Goal: Task Accomplishment & Management: Complete application form

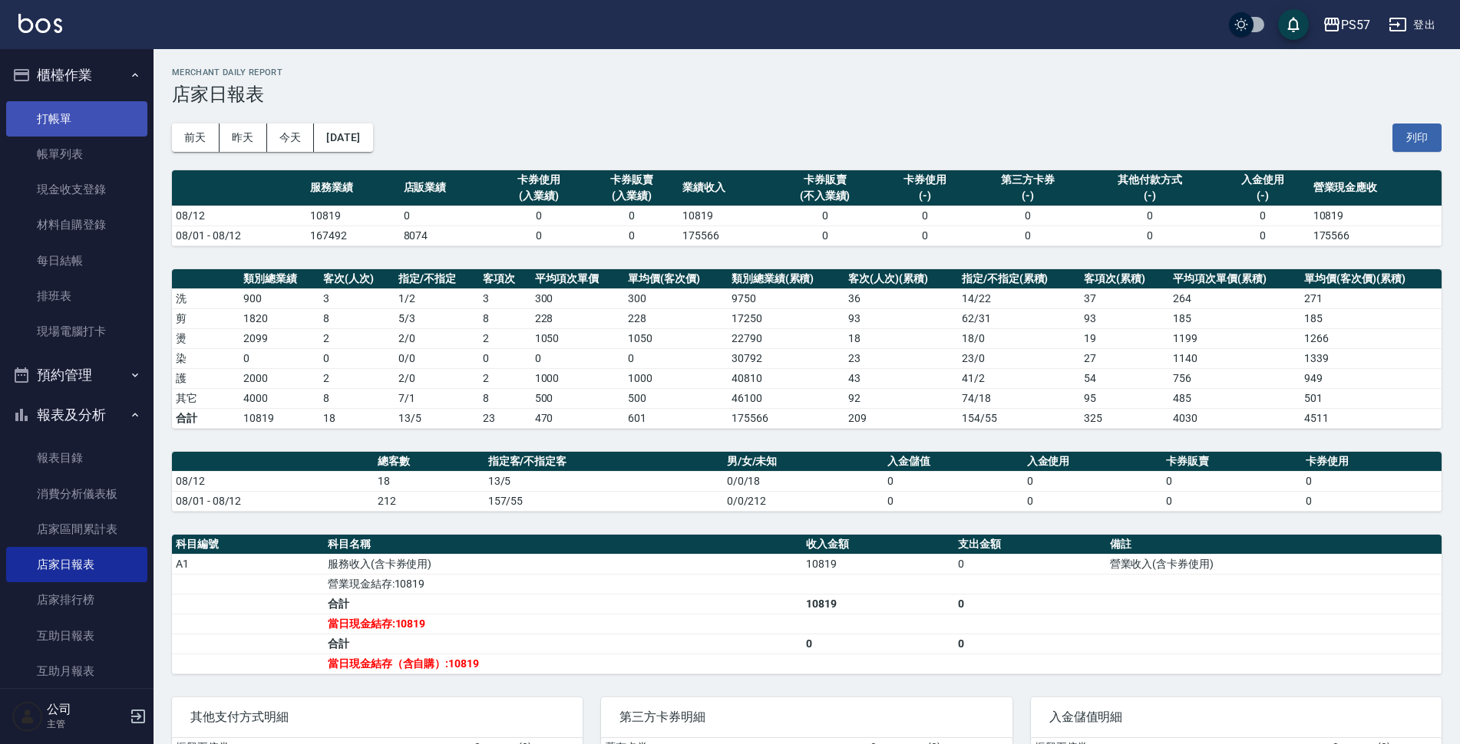
click at [70, 111] on link "打帳單" at bounding box center [76, 118] width 141 height 35
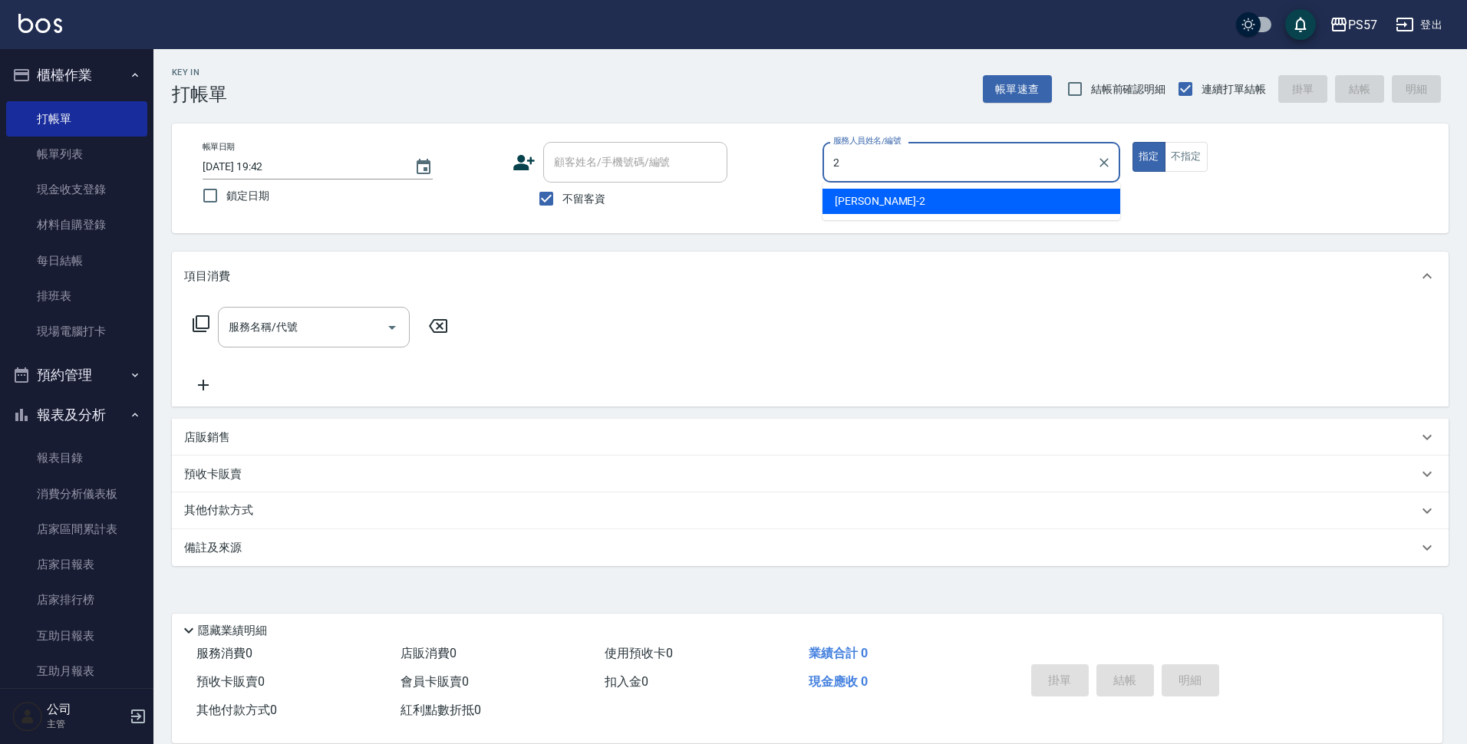
type input "[PERSON_NAME]-2"
type button "true"
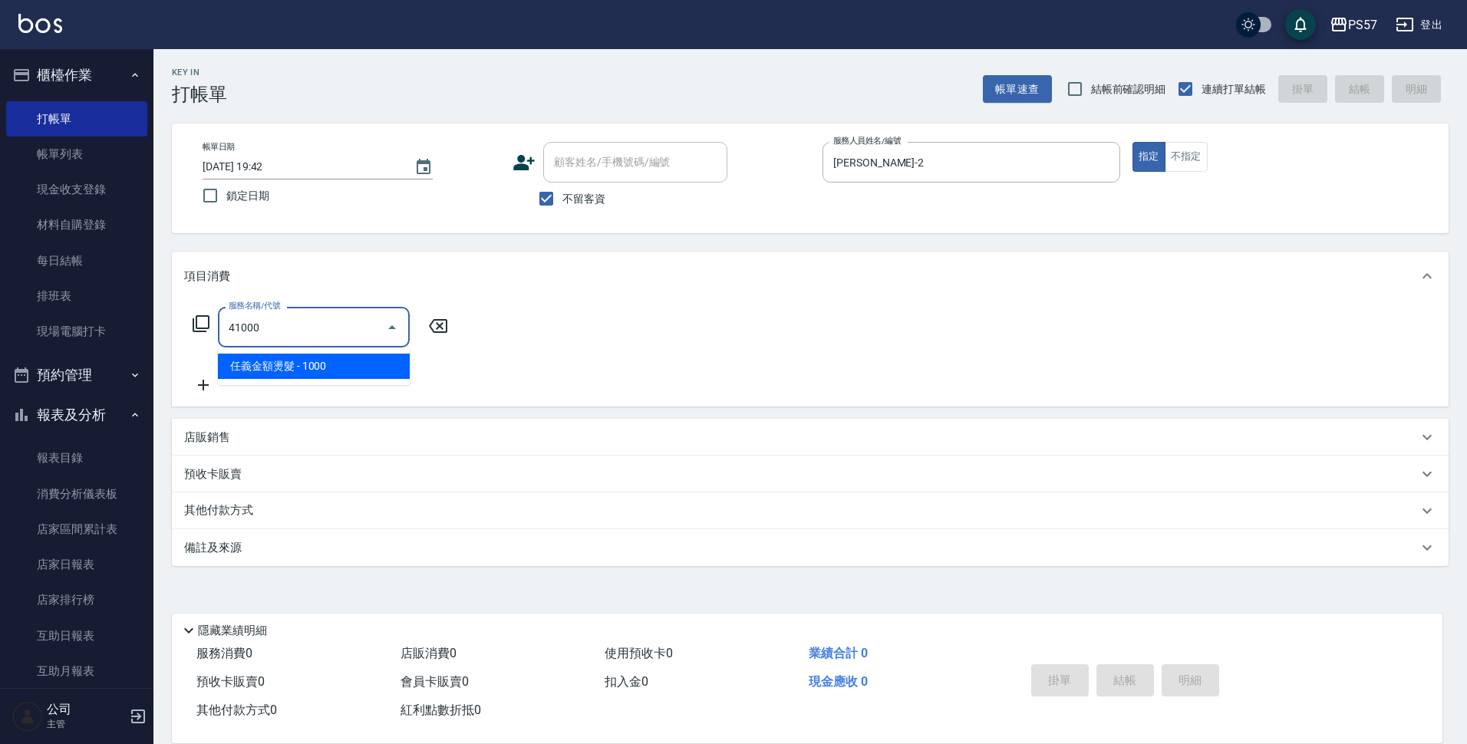
type input "任義金額燙髮(41000)"
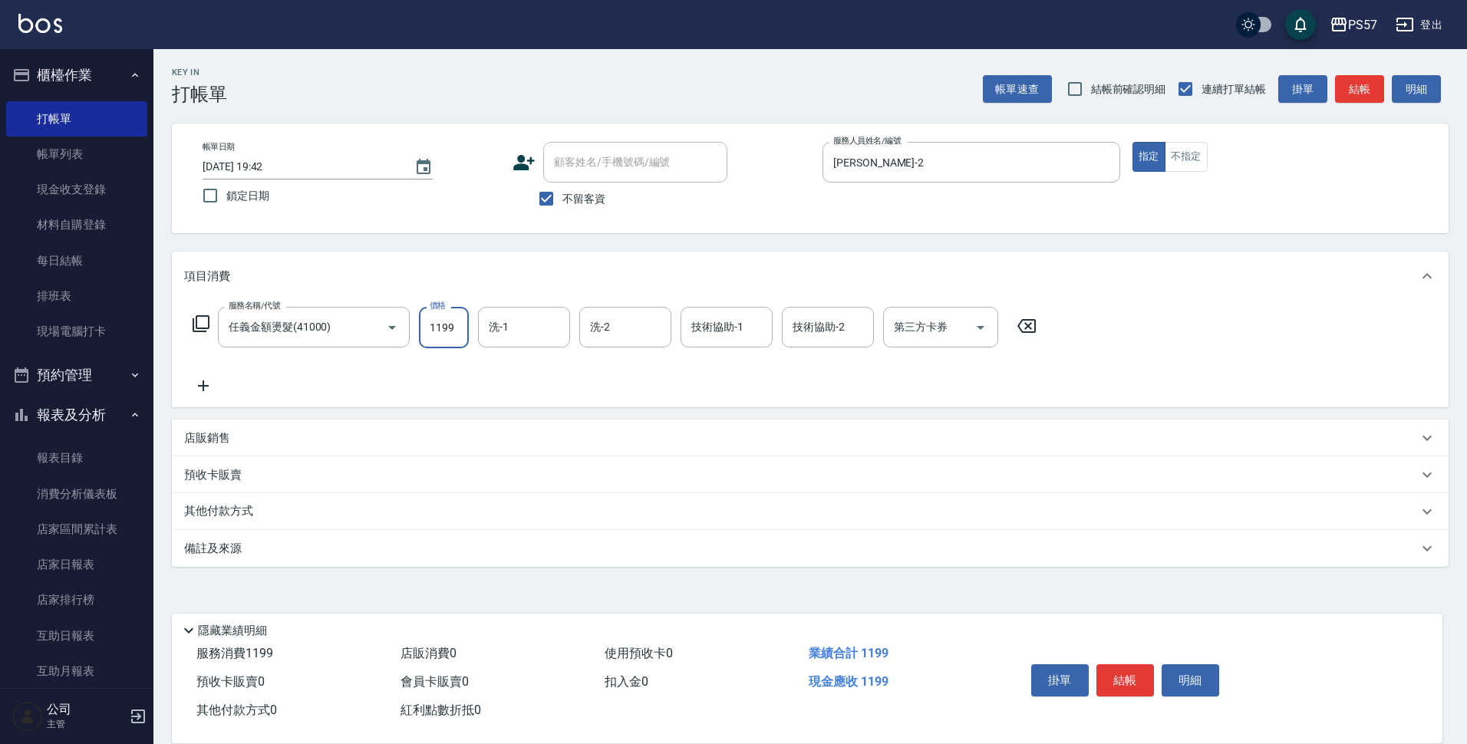
type input "1199"
type input "[PERSON_NAME]-2"
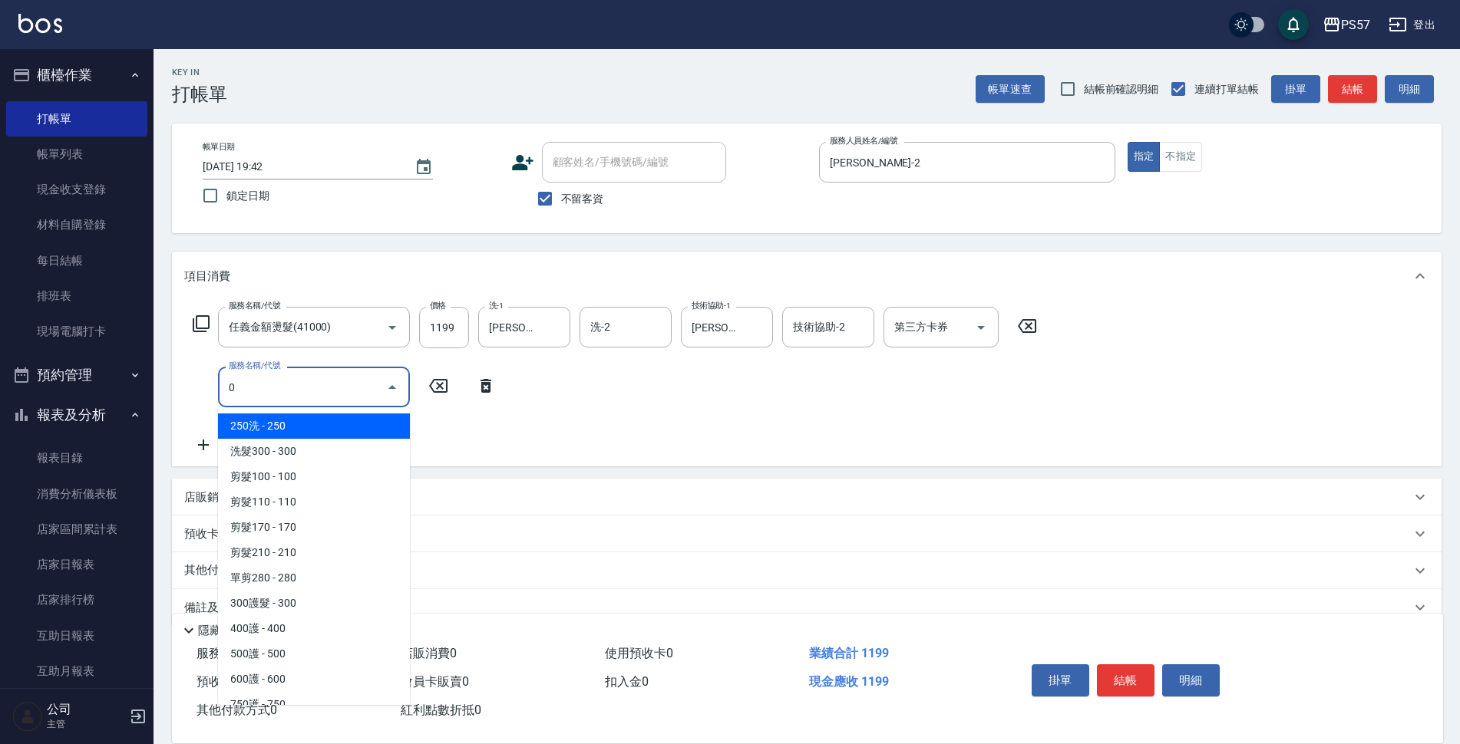
type input "250洗(1250)"
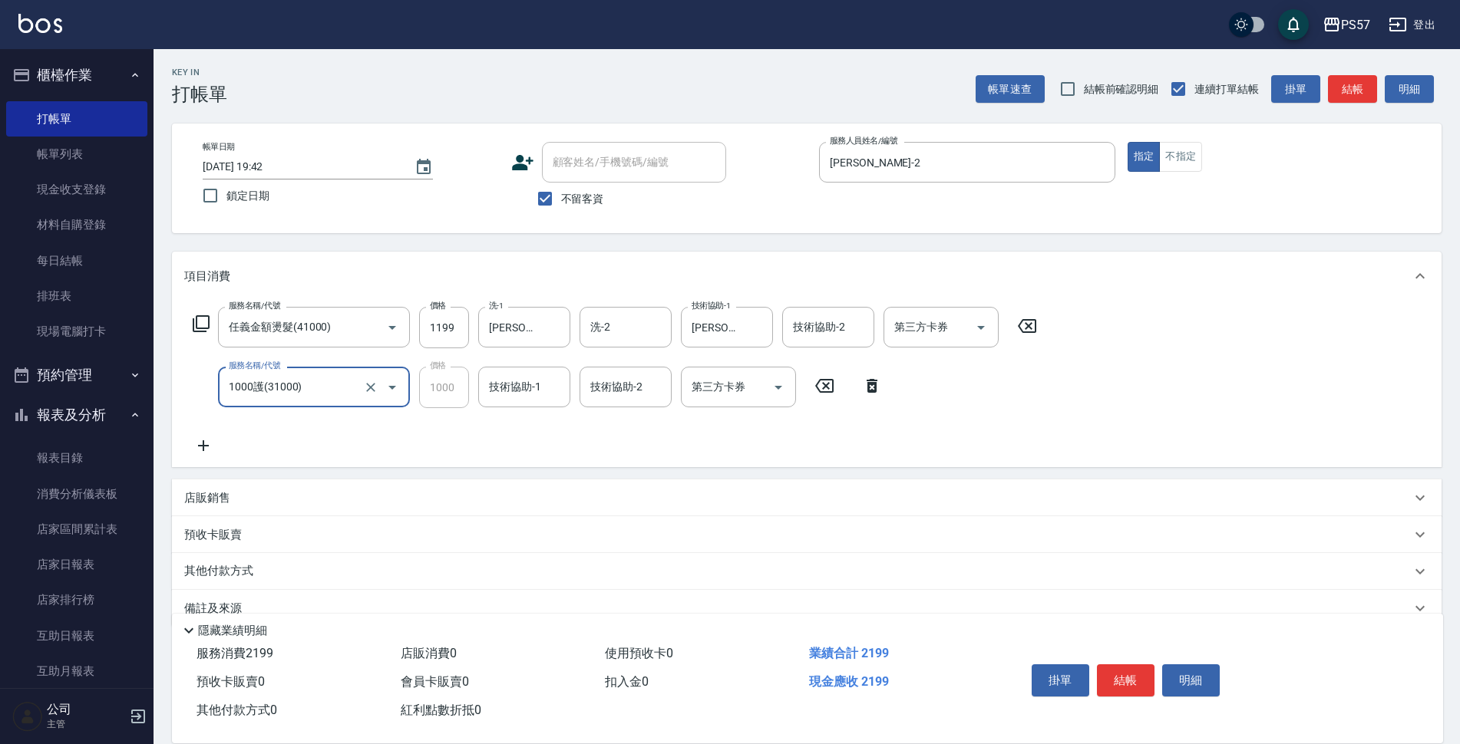
type input "1000護(31000)"
type input "[PERSON_NAME]-2"
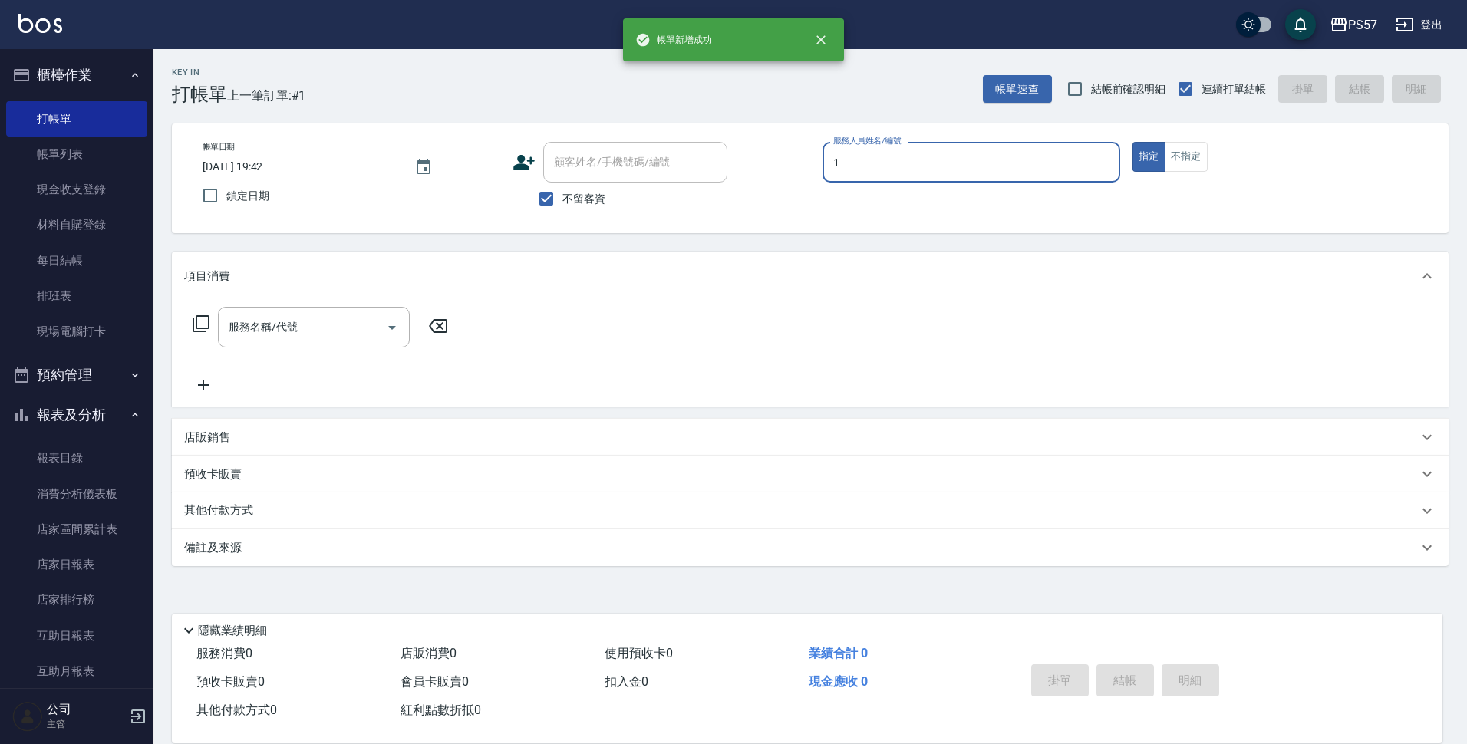
type input "Akin-1"
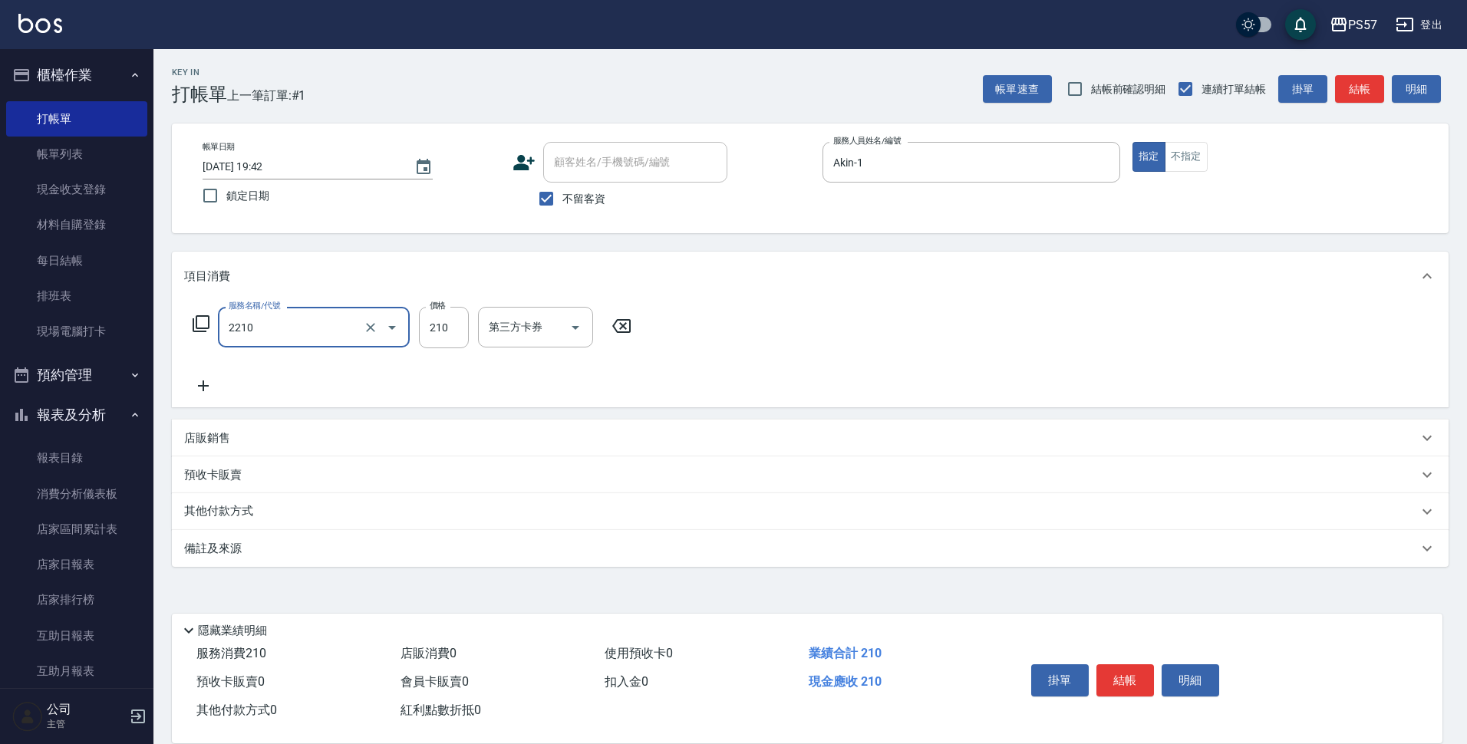
type input "剪髮210(2210)"
type input "300"
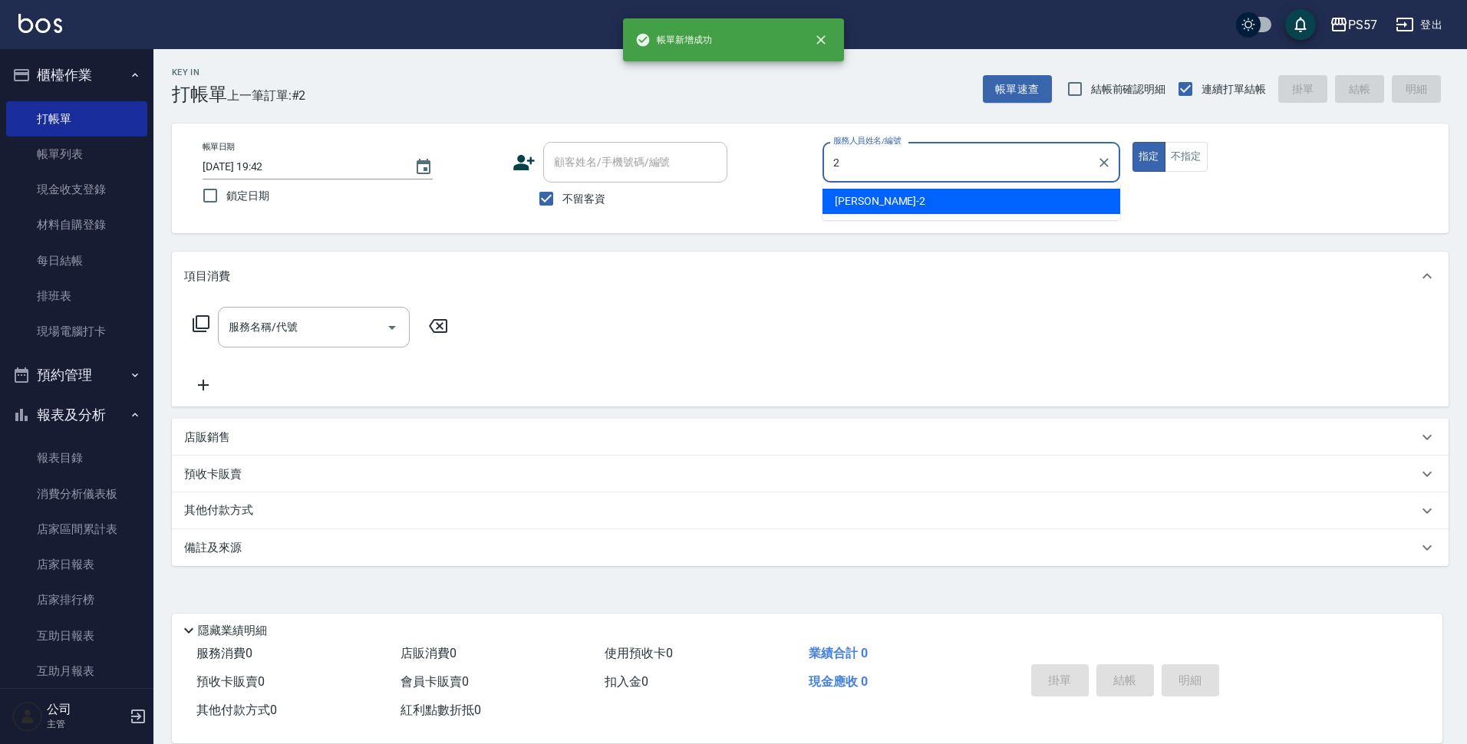
type input "[PERSON_NAME]-2"
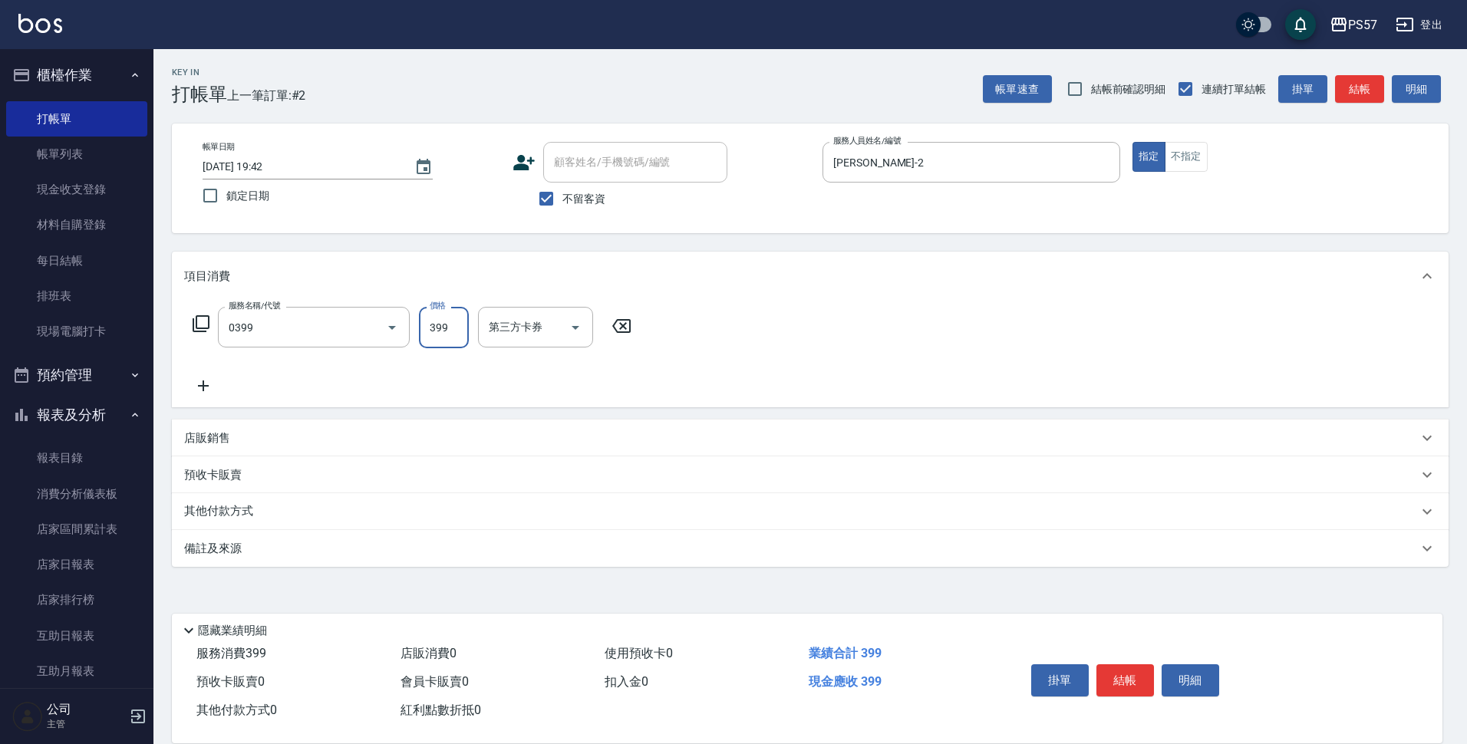
type input "SPA399(0399)"
type input "400"
type input "[PERSON_NAME]-33"
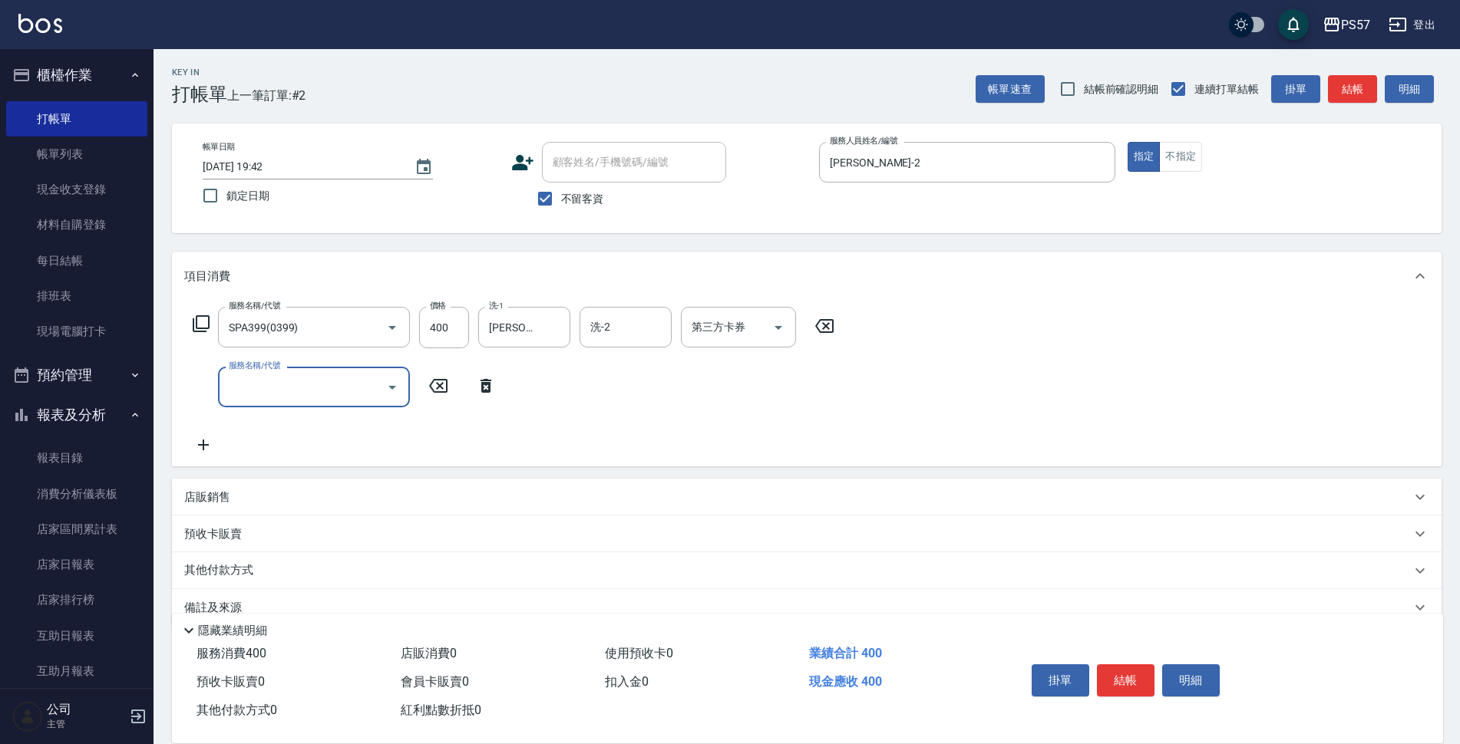
type input "3"
type input "深層洗(100)"
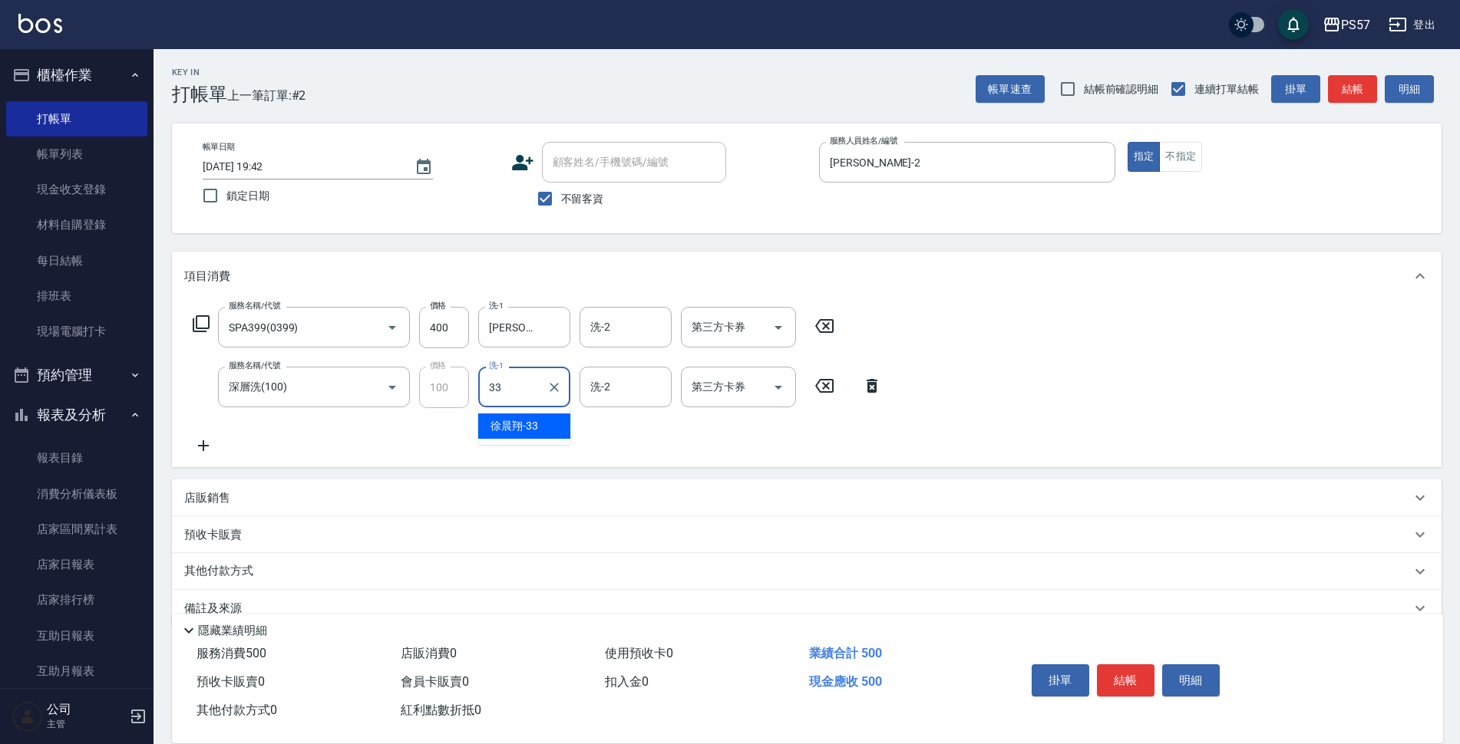
type input "[PERSON_NAME]-33"
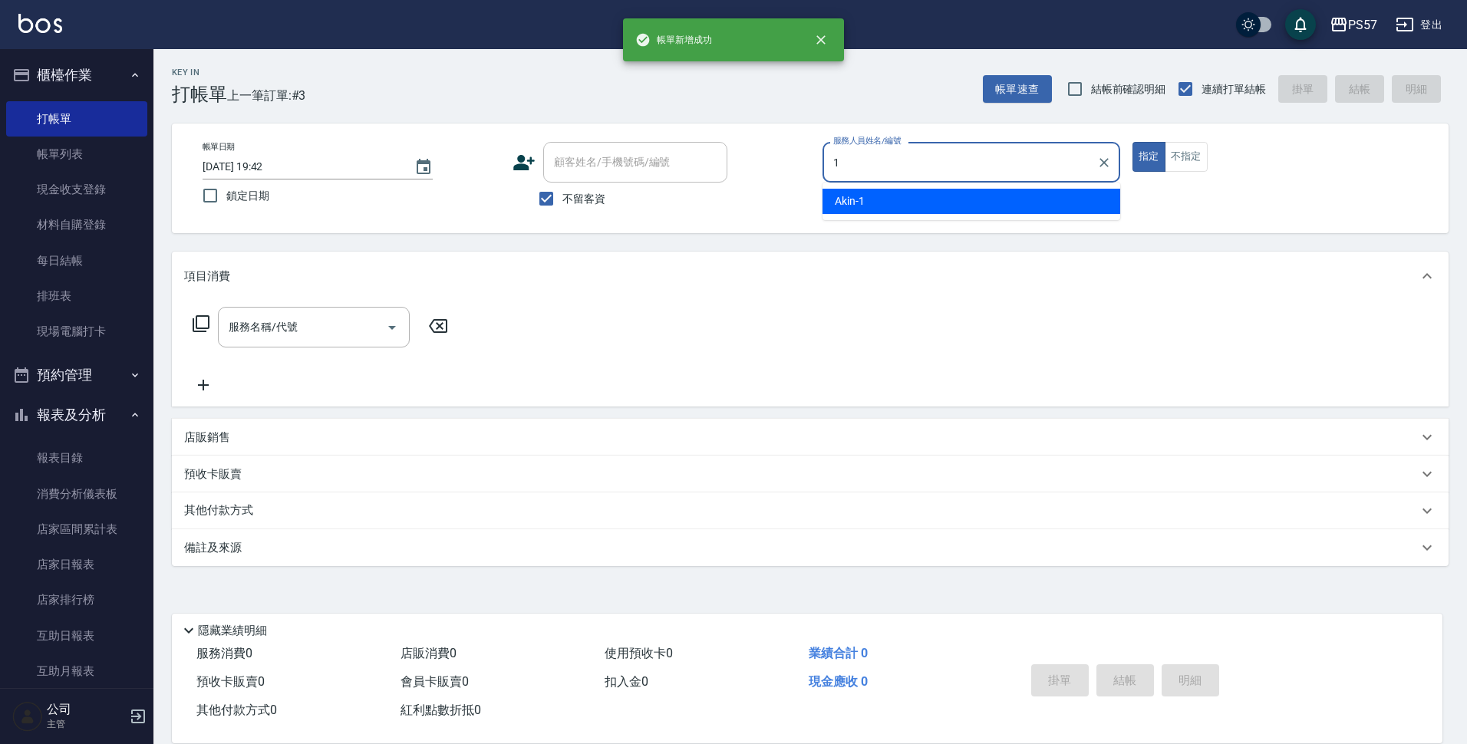
type input "Akin-1"
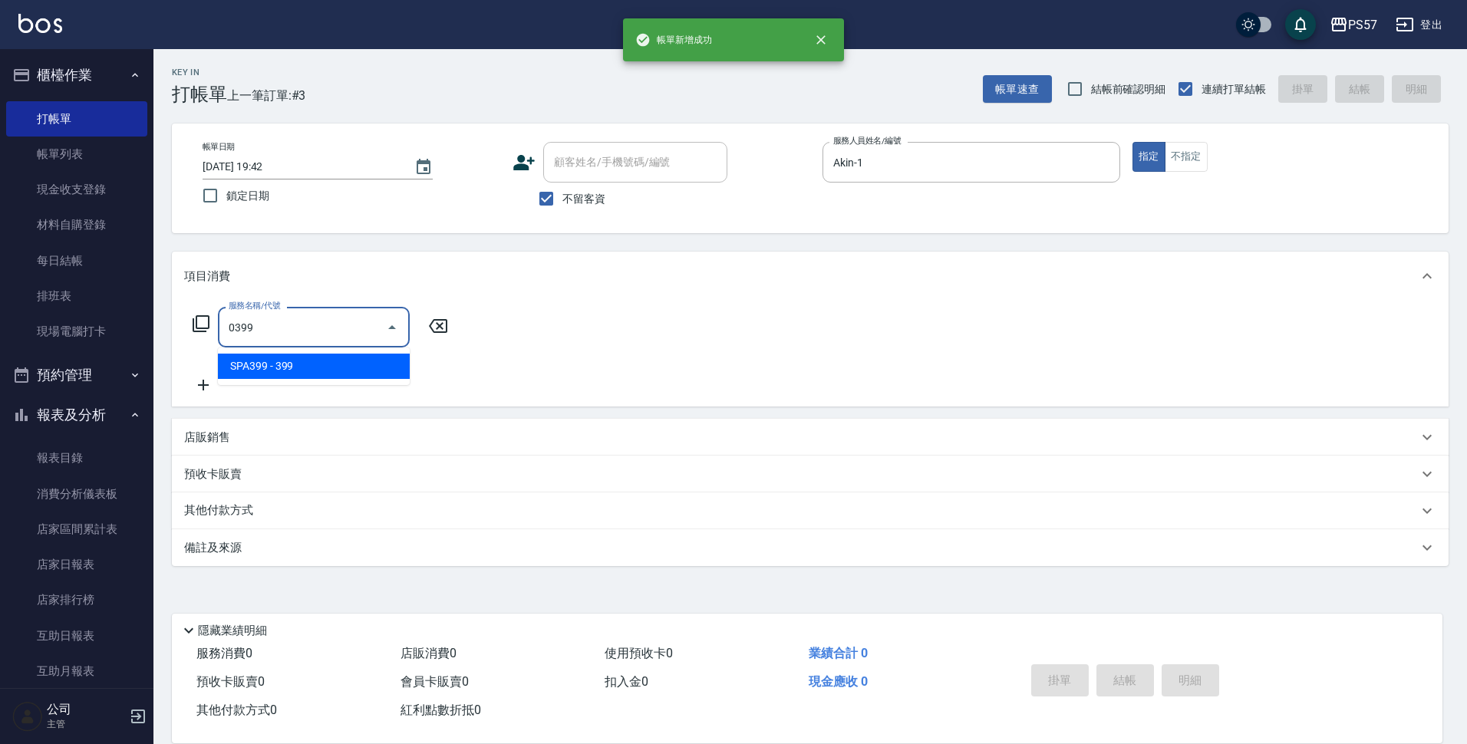
type input "SPA399(0399)"
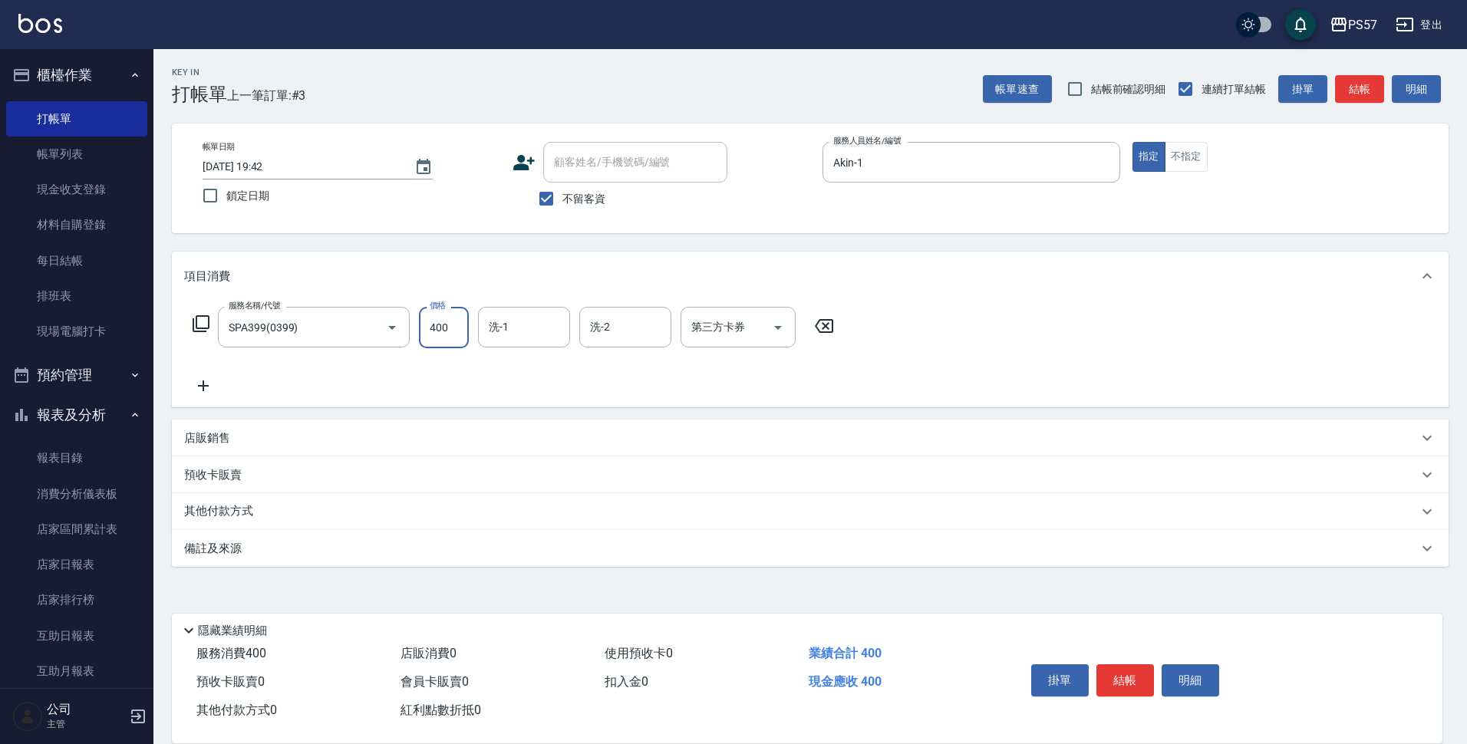
type input "400"
type input "Akin-1"
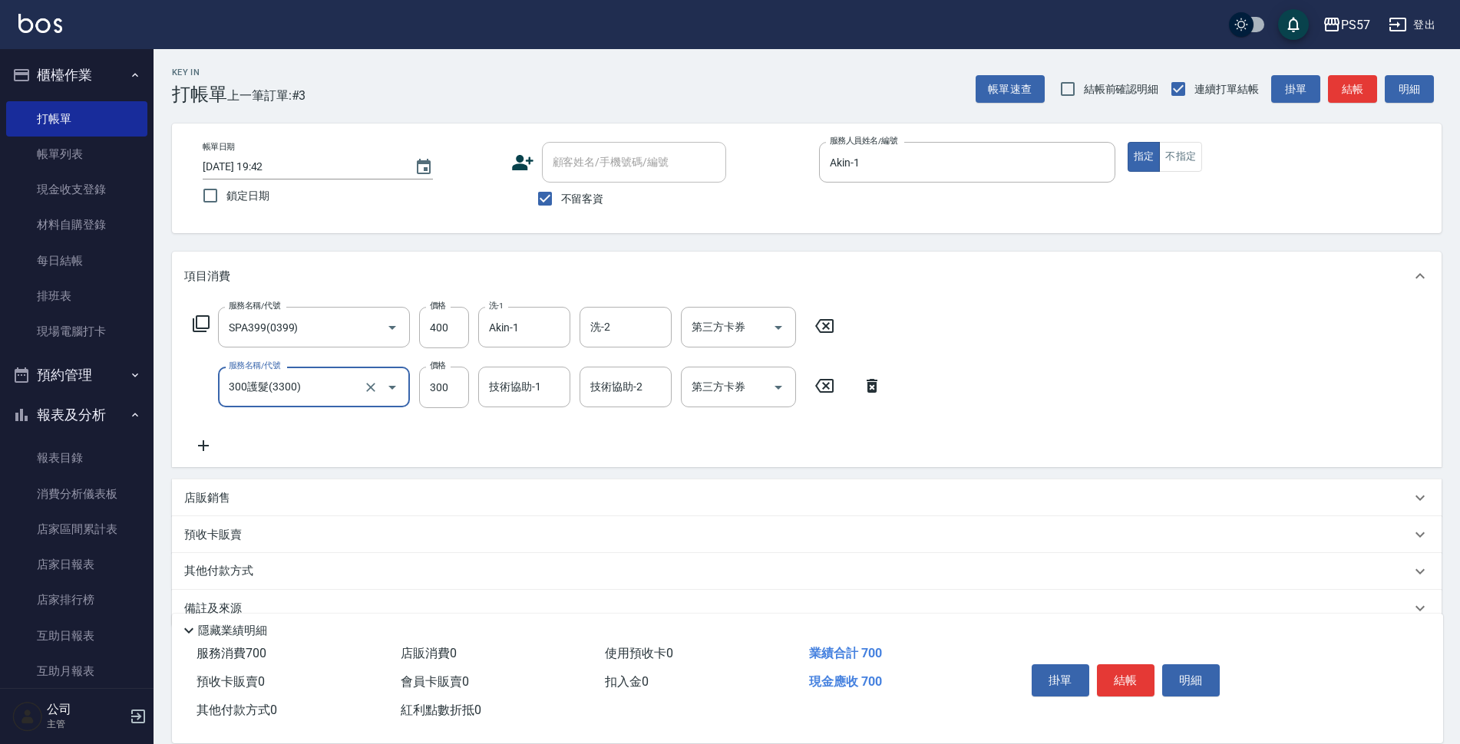
type input "300護髮(3300)"
type input "100"
type input "Akin-1"
click at [347, 381] on input "300護髮(3300)" at bounding box center [292, 387] width 135 height 27
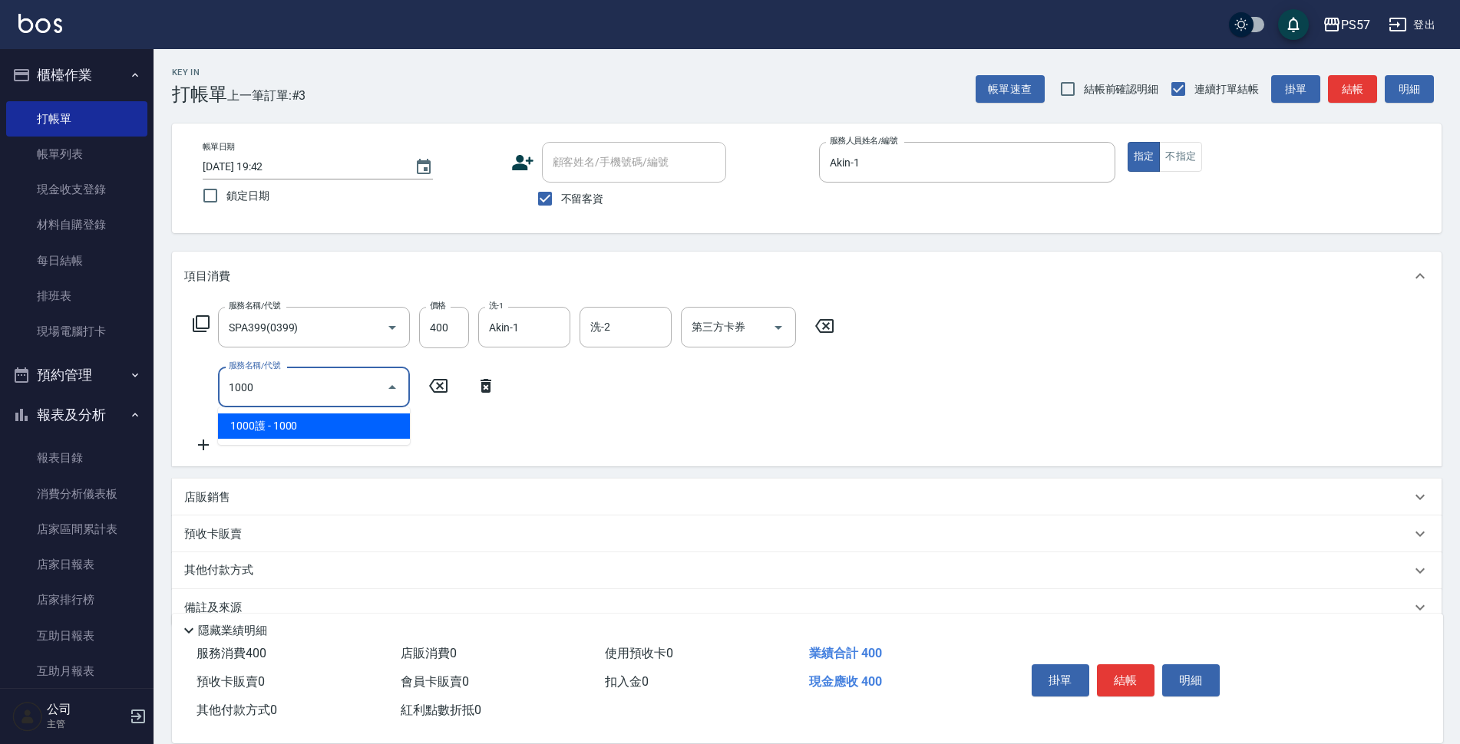
type input "1000護(31000)"
type input "深層洗(100)"
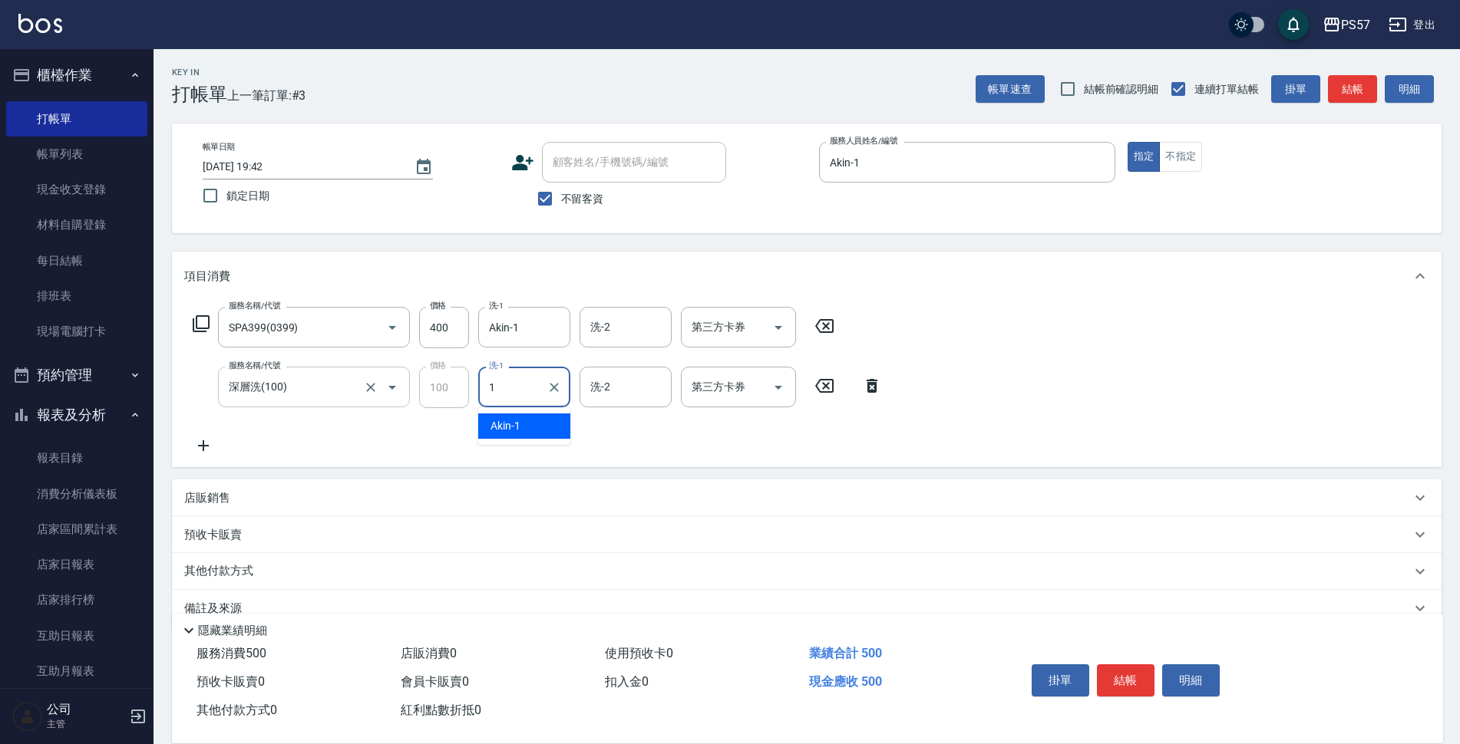
type input "Akin-1"
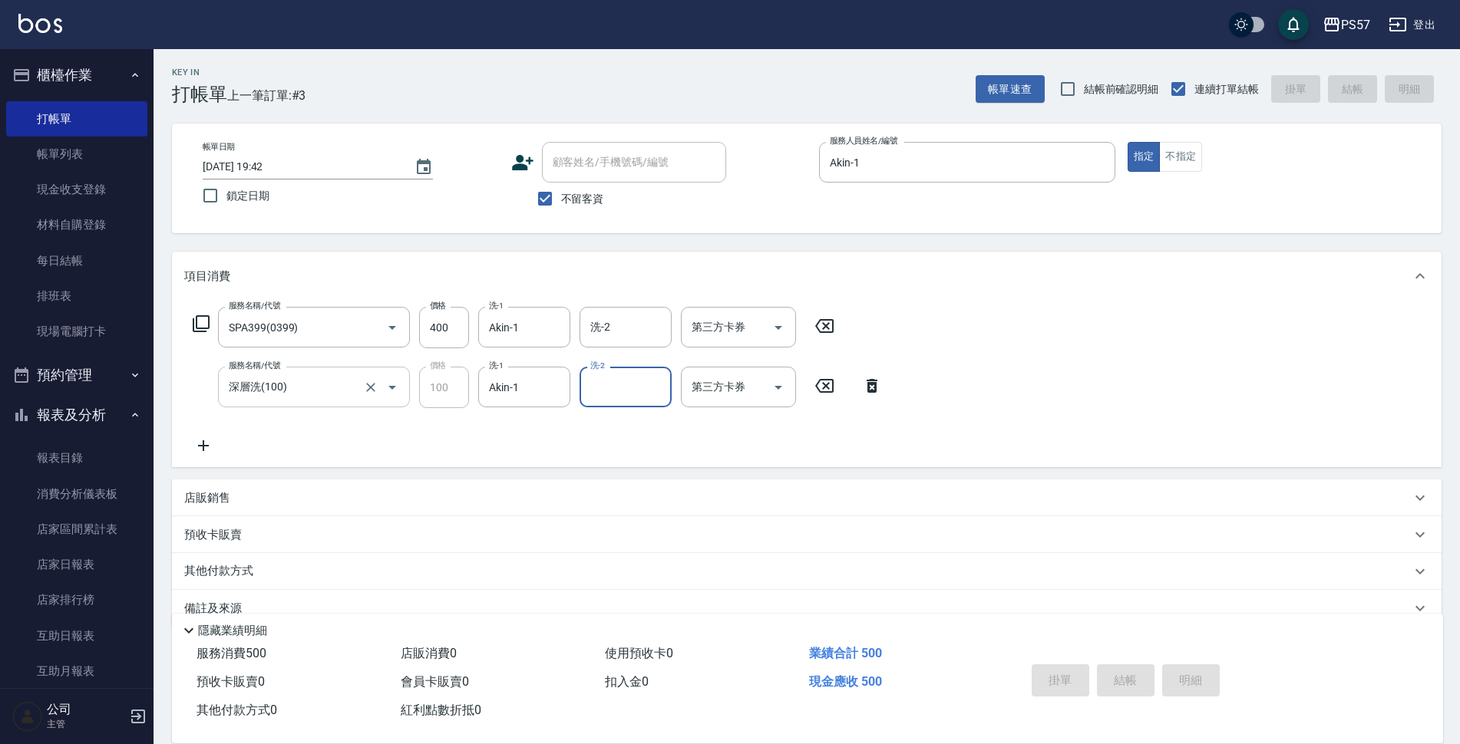
type input "[DATE] 19:43"
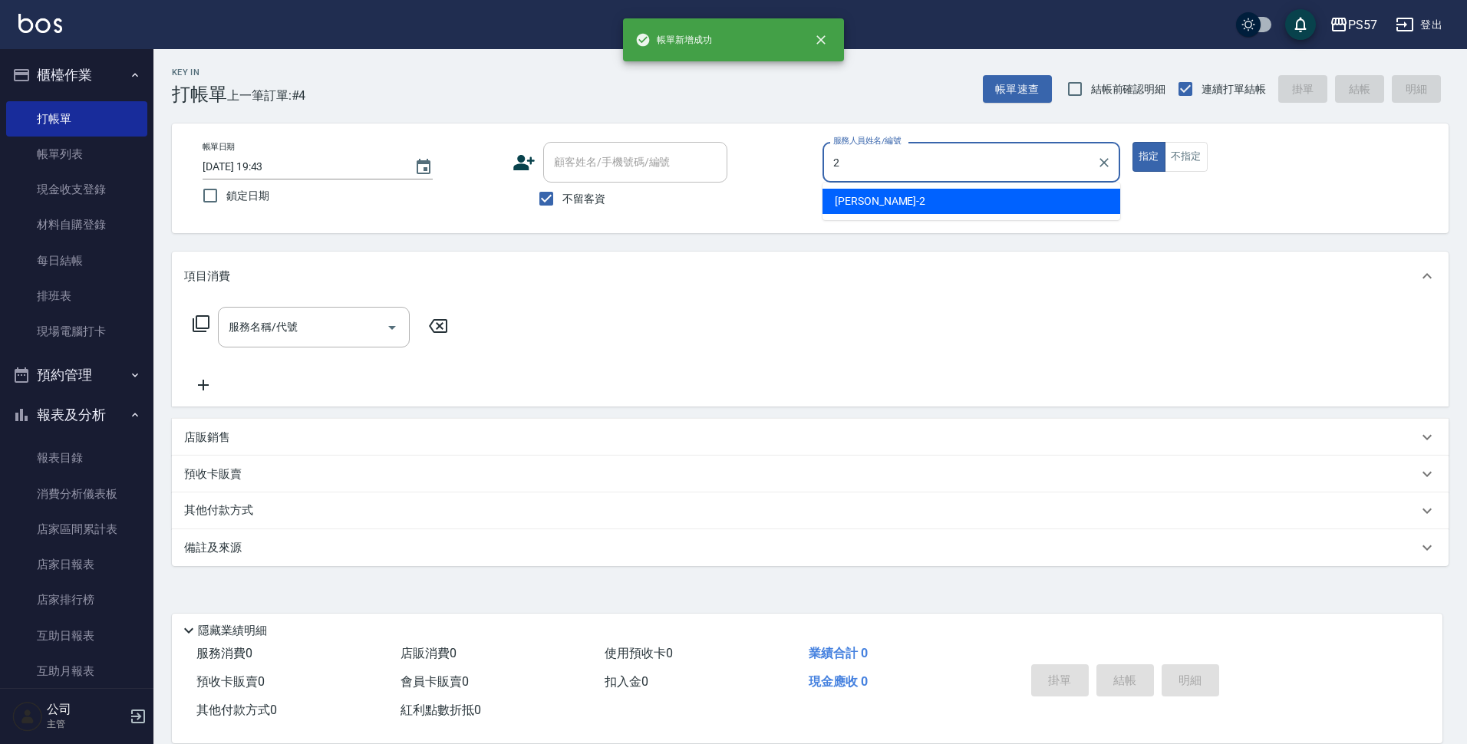
type input "[PERSON_NAME]-2"
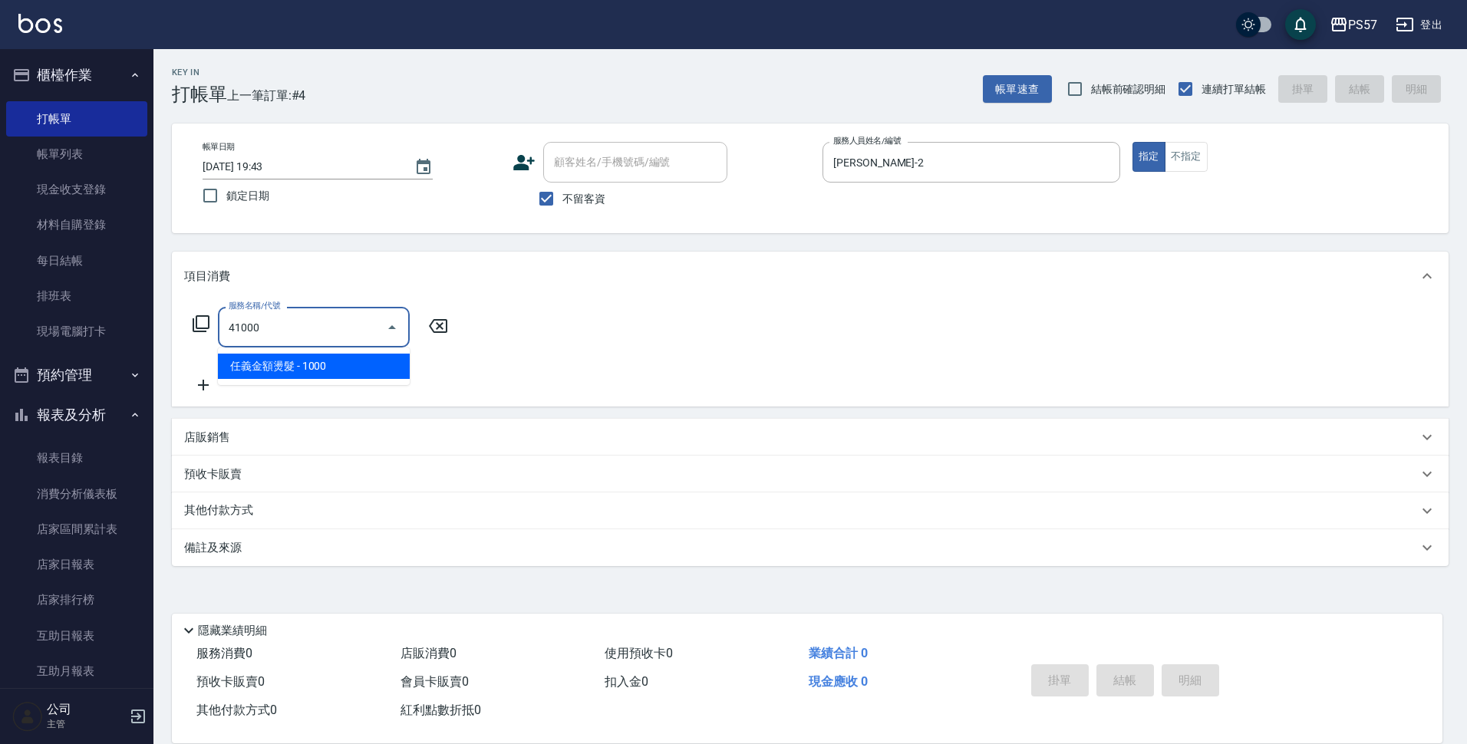
type input "任義金額燙髮(41000)"
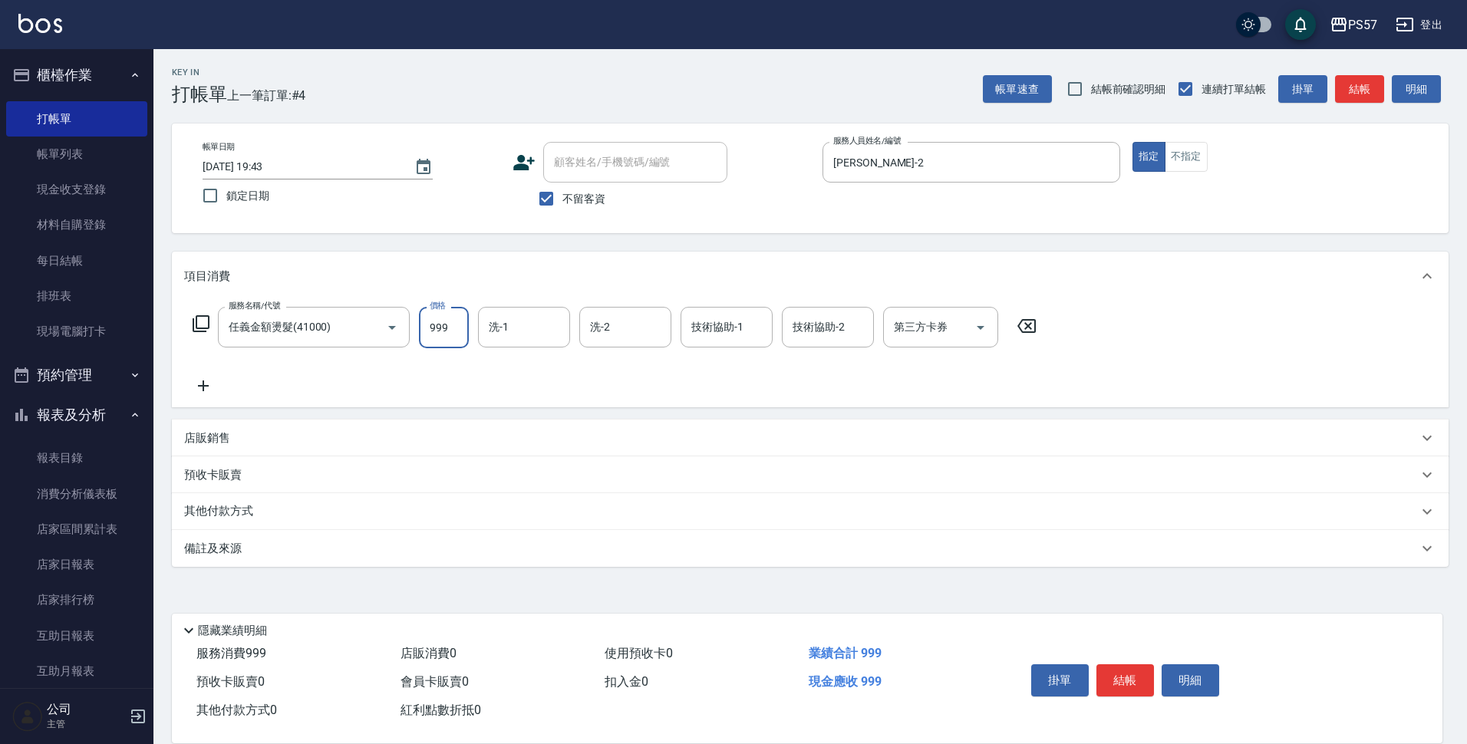
type input "999"
type input "[PERSON_NAME]-33"
click at [716, 337] on input "技術協助-1" at bounding box center [727, 327] width 78 height 27
type input "[PERSON_NAME]-33"
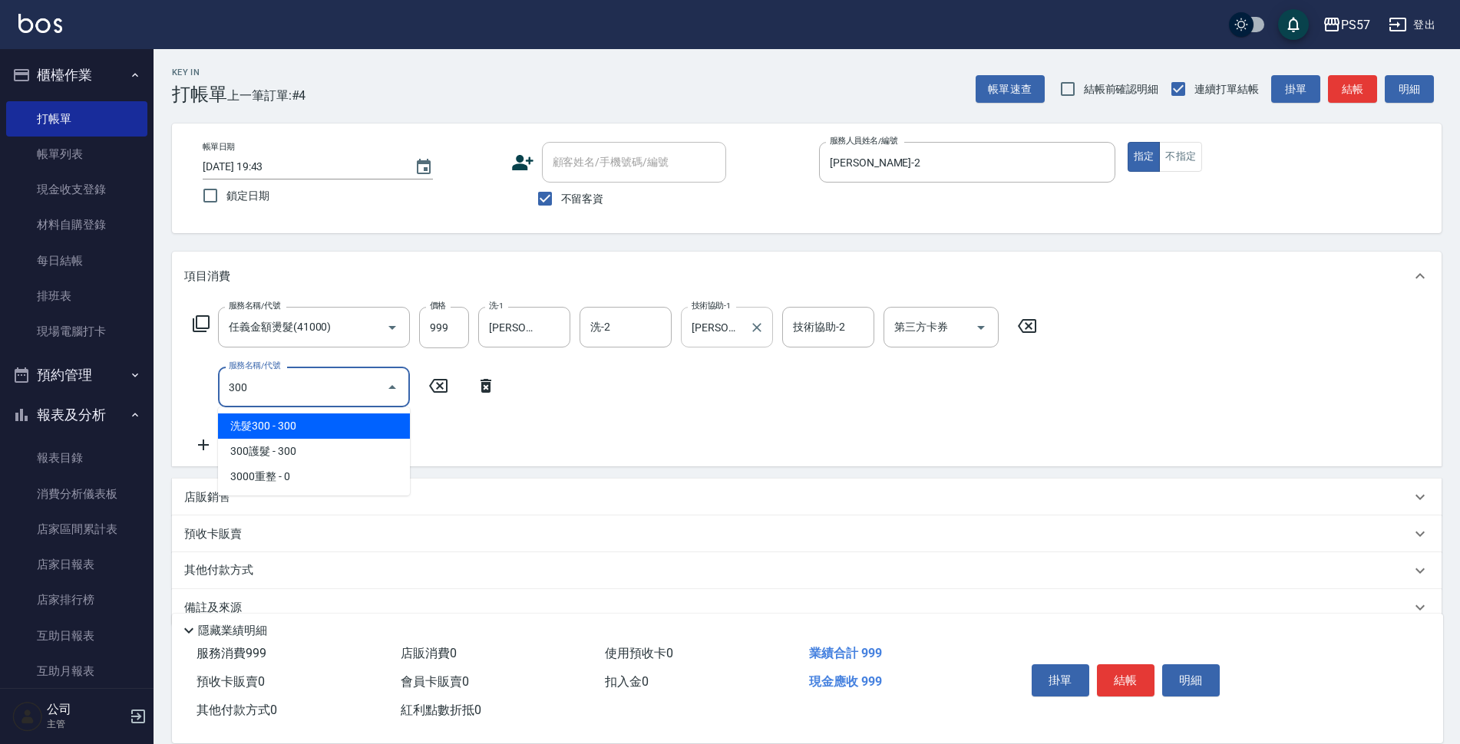
type input "洗髮300(1300)"
type input "300護髮(3300)"
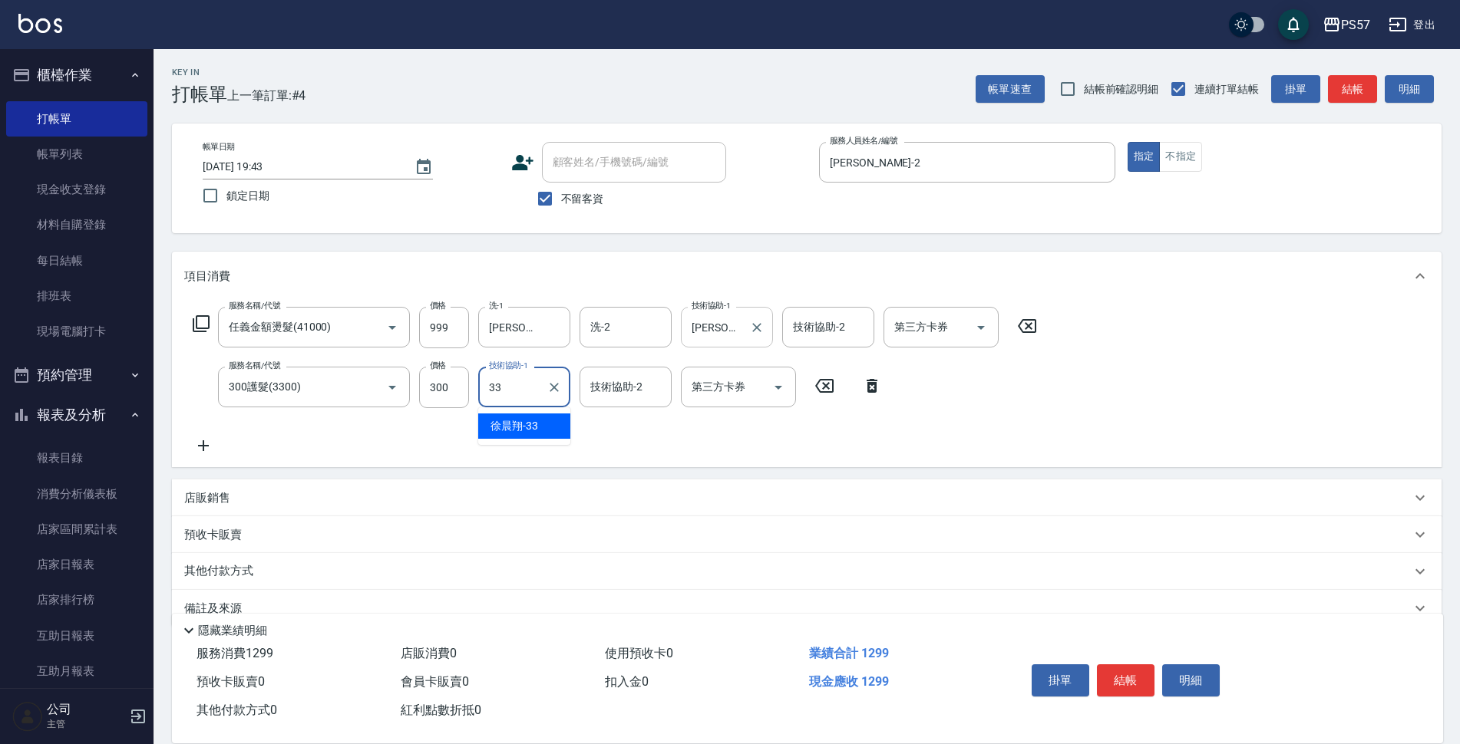
type input "[PERSON_NAME]-33"
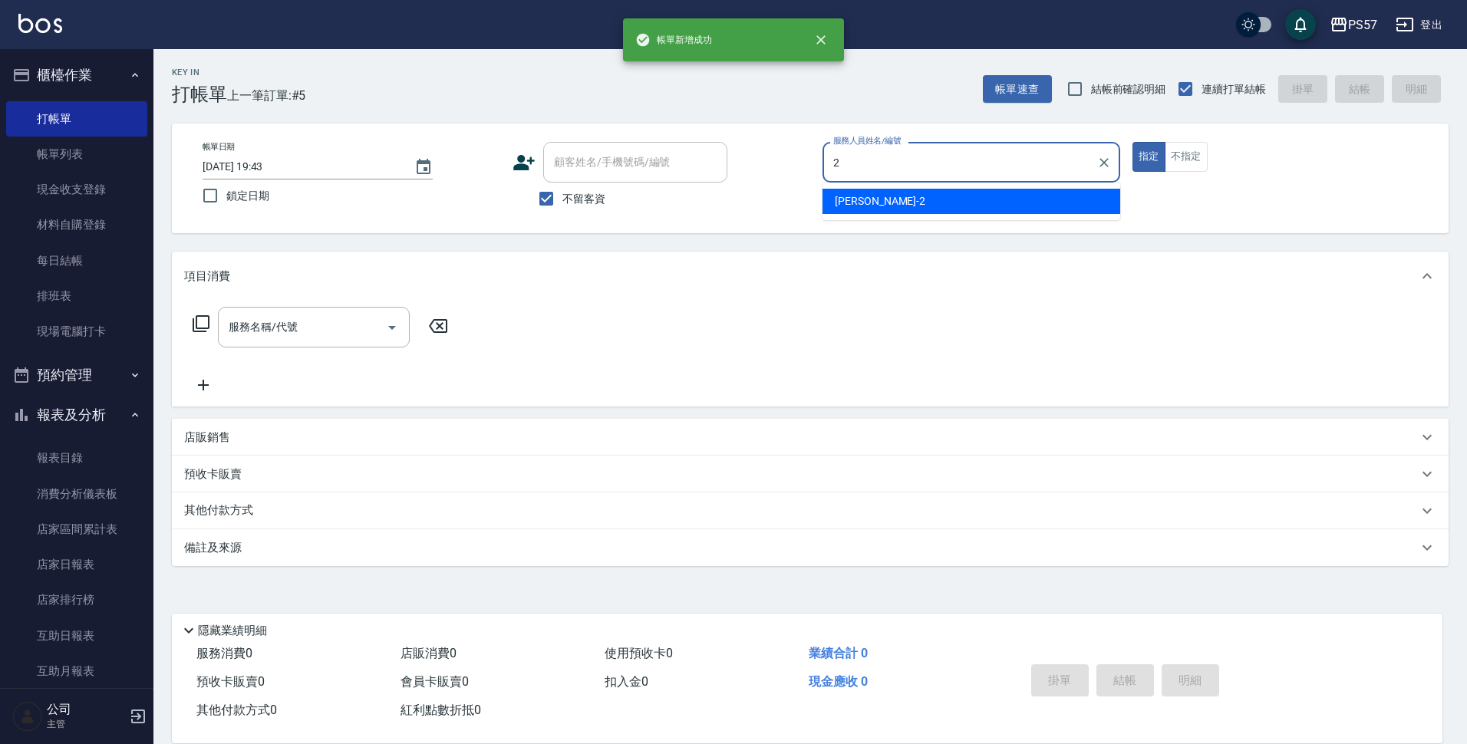
type input "[PERSON_NAME]-2"
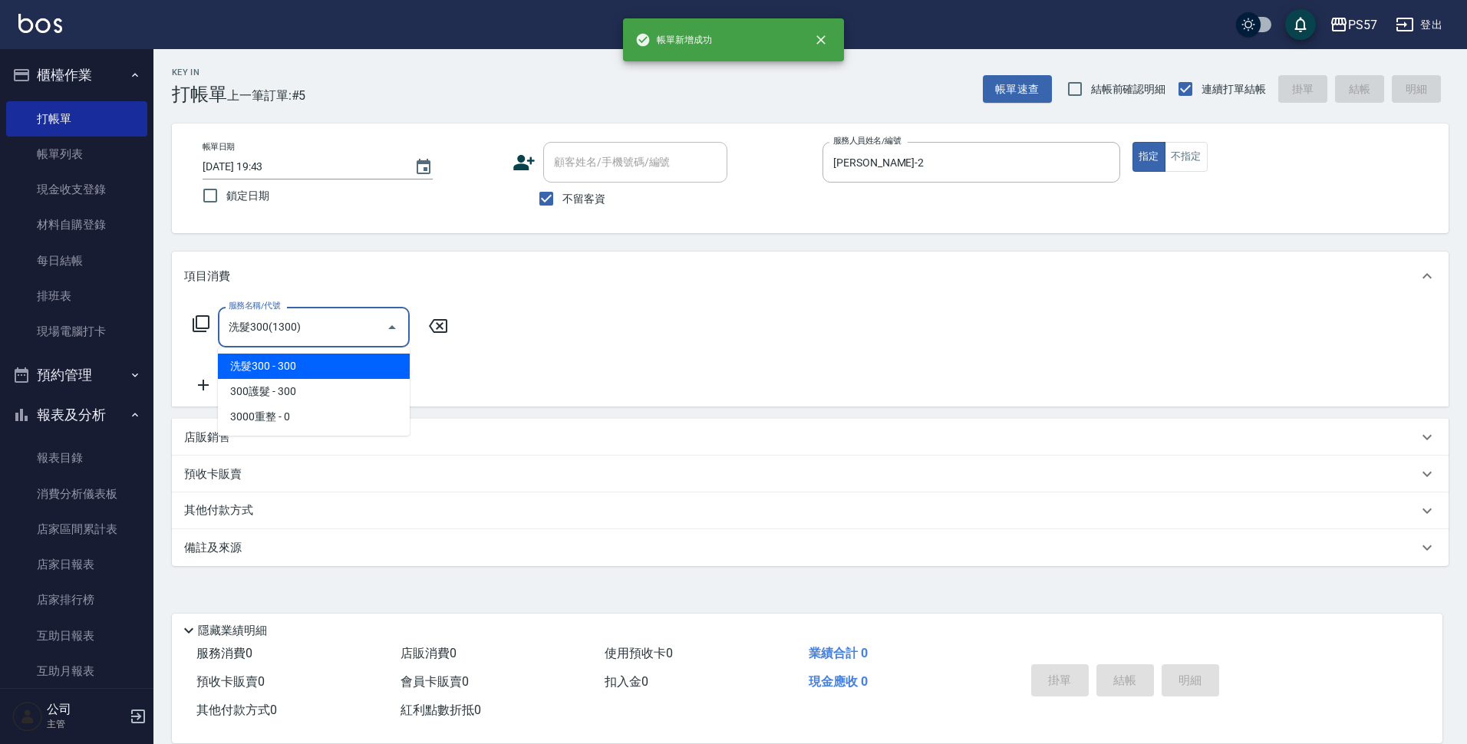
type input "洗髮300(1300)"
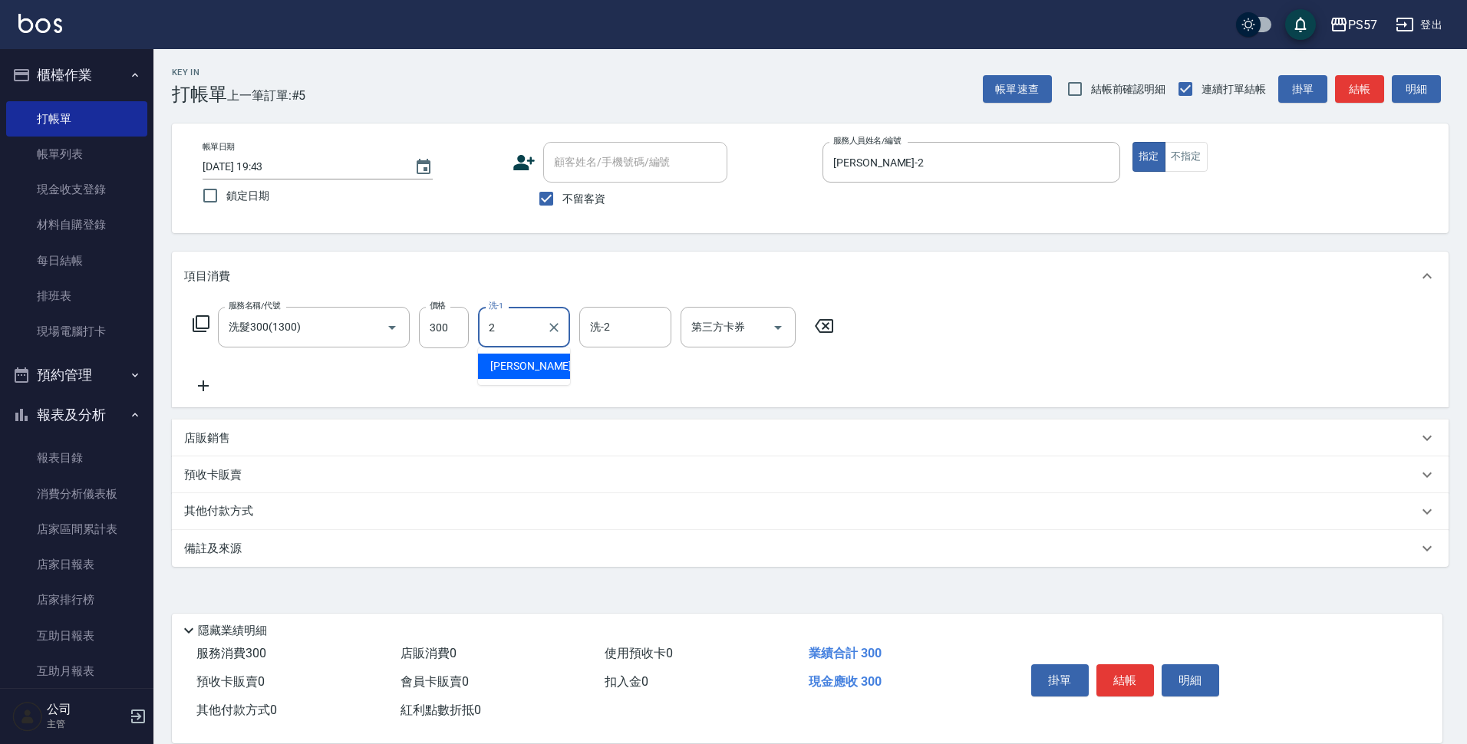
type input "[PERSON_NAME]-2"
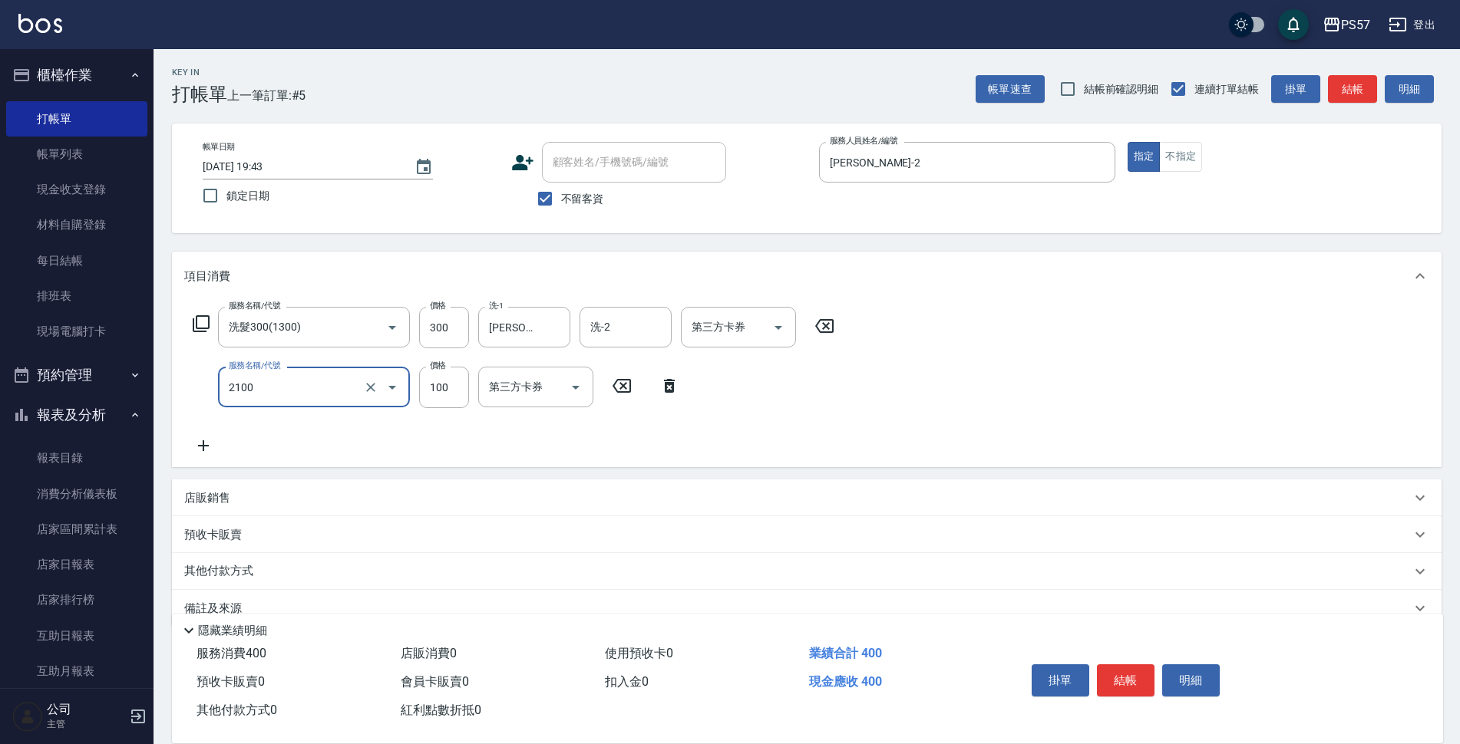
type input "剪髮100(2100)"
type input "60"
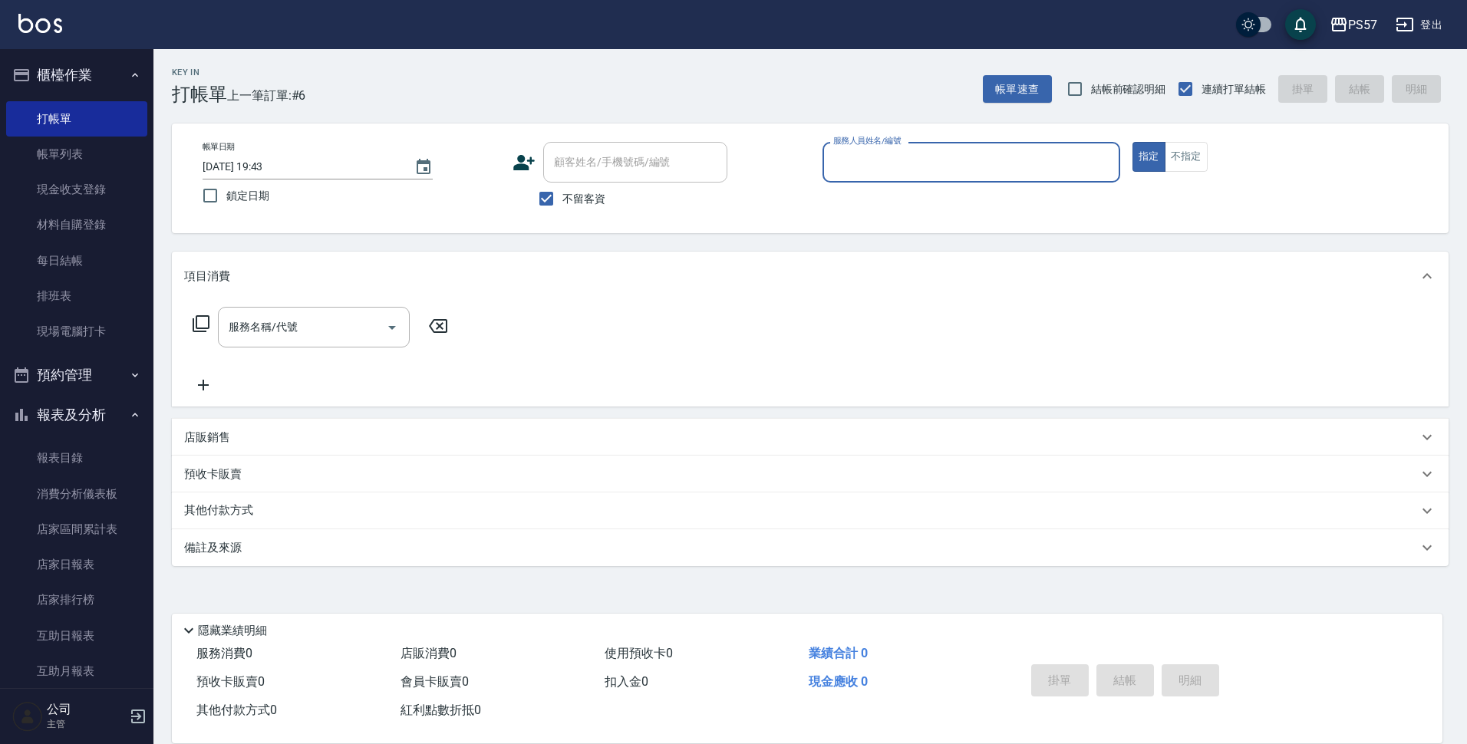
click at [901, 513] on div "其他付款方式" at bounding box center [801, 511] width 1234 height 17
